Goal: Information Seeking & Learning: Learn about a topic

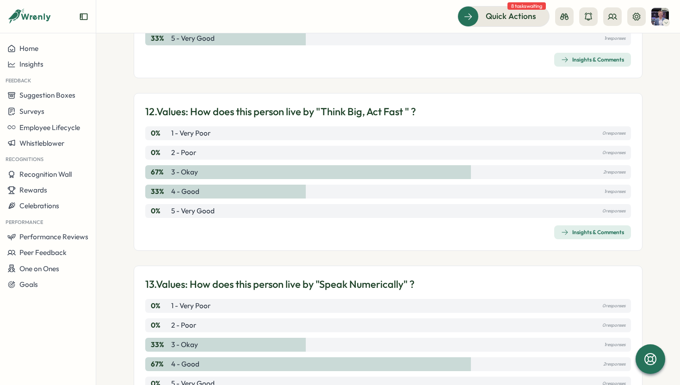
scroll to position [1765, 0]
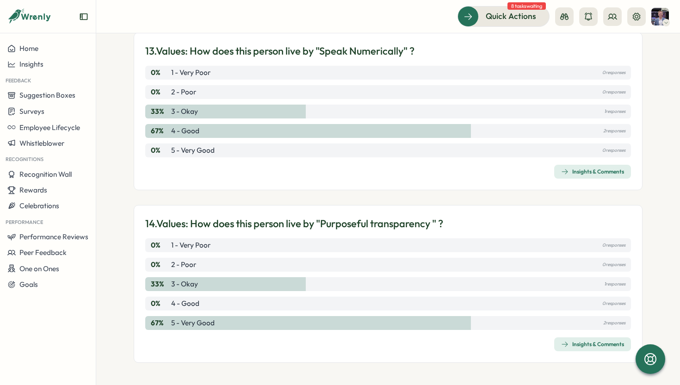
click at [579, 341] on div "Insights & Comments" at bounding box center [592, 343] width 63 height 7
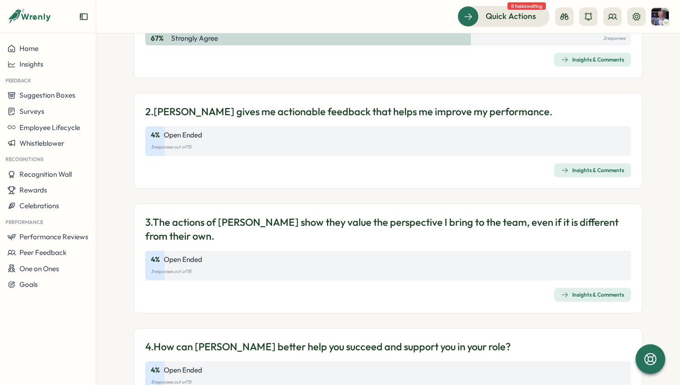
scroll to position [216, 0]
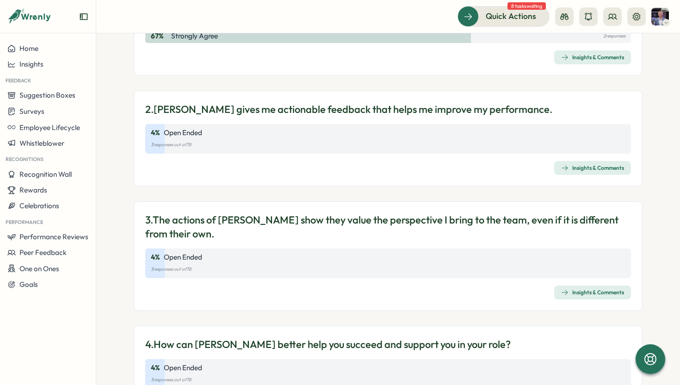
click at [577, 161] on span "Insights & Comments" at bounding box center [592, 167] width 63 height 13
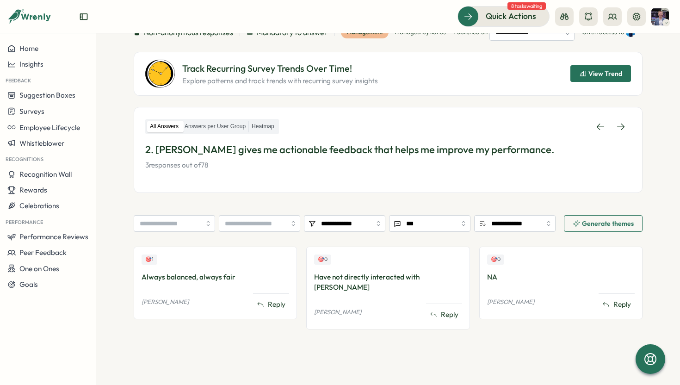
scroll to position [96, 0]
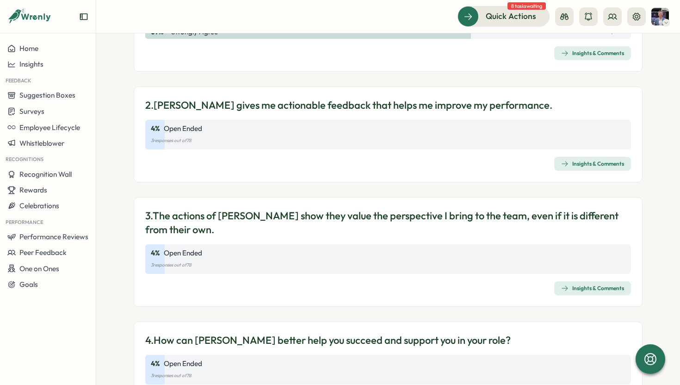
scroll to position [397, 0]
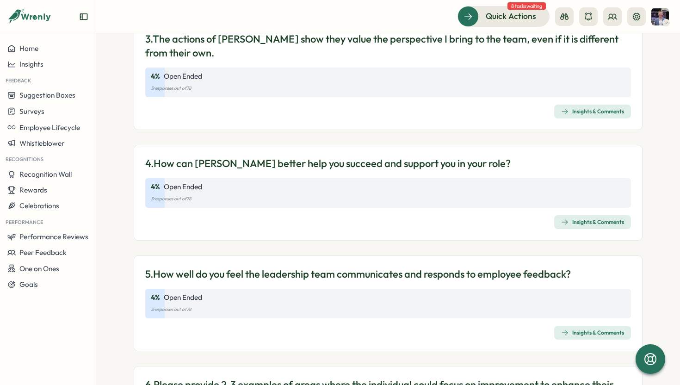
click at [610, 121] on div "3. The actions of [PERSON_NAME] show they value the perspective I bring to the …" at bounding box center [388, 75] width 509 height 110
click at [601, 117] on span "Insights & Comments" at bounding box center [592, 111] width 63 height 13
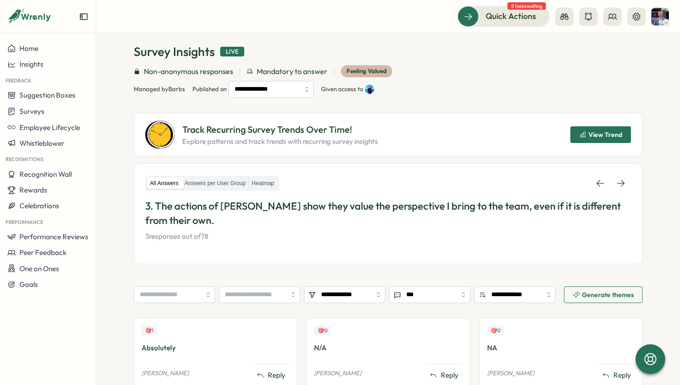
scroll to position [37, 0]
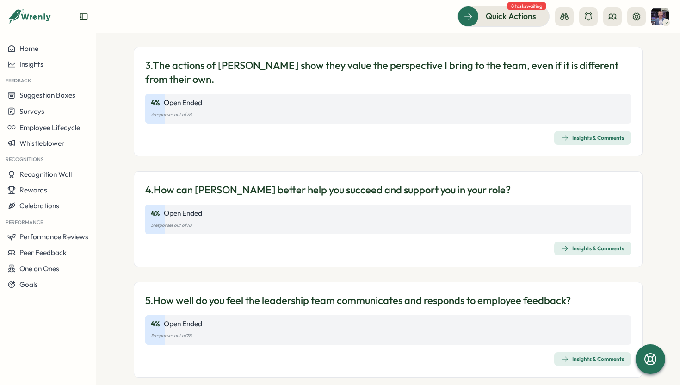
scroll to position [374, 0]
